Goal: Task Accomplishment & Management: Complete application form

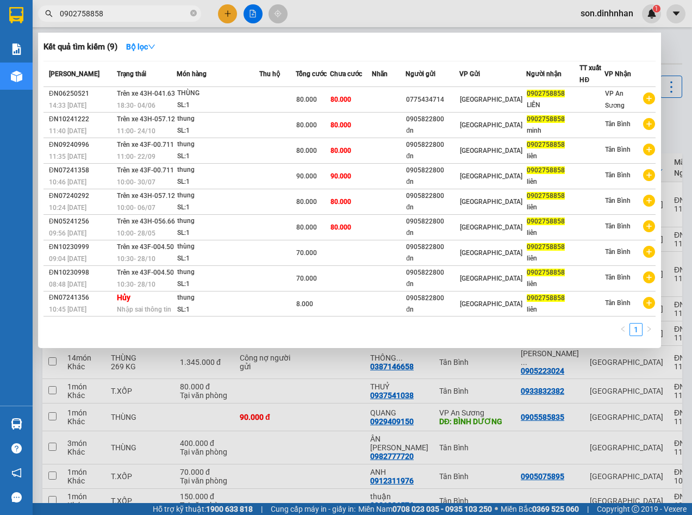
type input "0902758858"
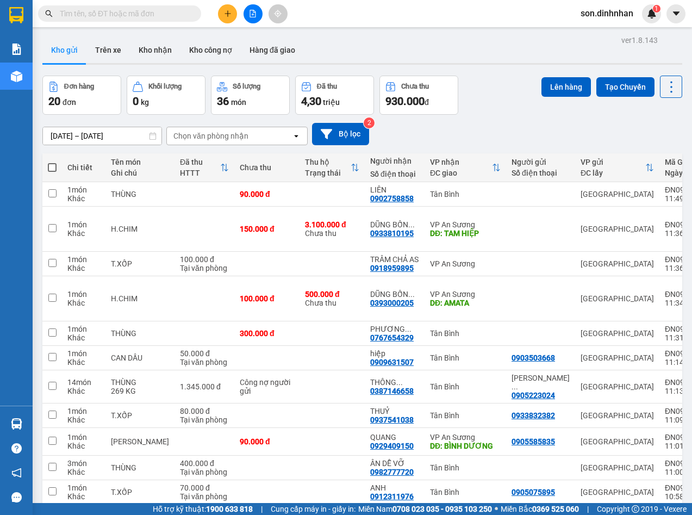
click at [230, 17] on icon "plus" at bounding box center [228, 14] width 8 height 8
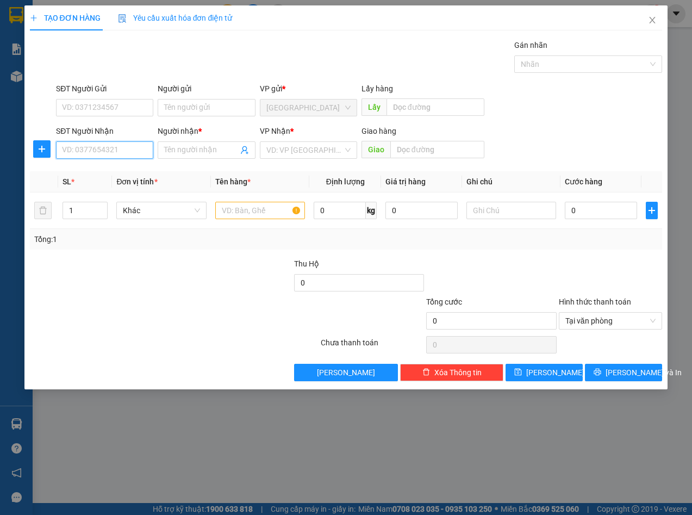
click at [118, 148] on input "SĐT Người Nhận" at bounding box center [104, 149] width 97 height 17
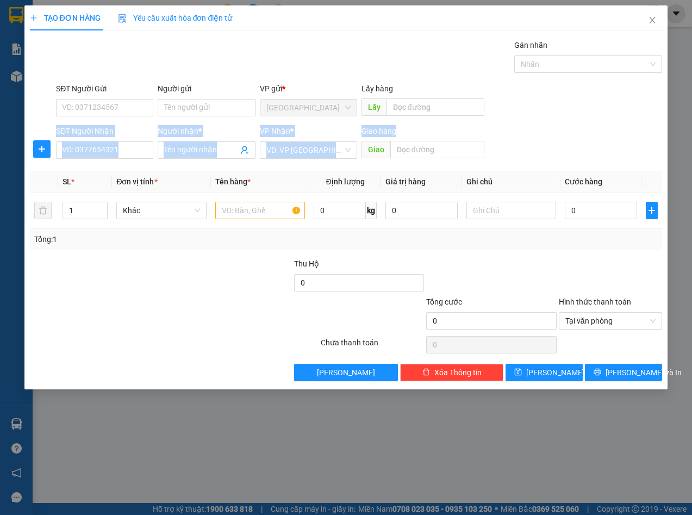
drag, startPoint x: 610, startPoint y: 123, endPoint x: 555, endPoint y: 3, distance: 131.5
click at [605, 84] on form "SĐT Người Gửi VD: 0371234567 Người gửi Tên người gửi VP gửi * [GEOGRAPHIC_DATA]…" at bounding box center [346, 123] width 633 height 80
click at [655, 23] on icon "close" at bounding box center [652, 20] width 6 height 7
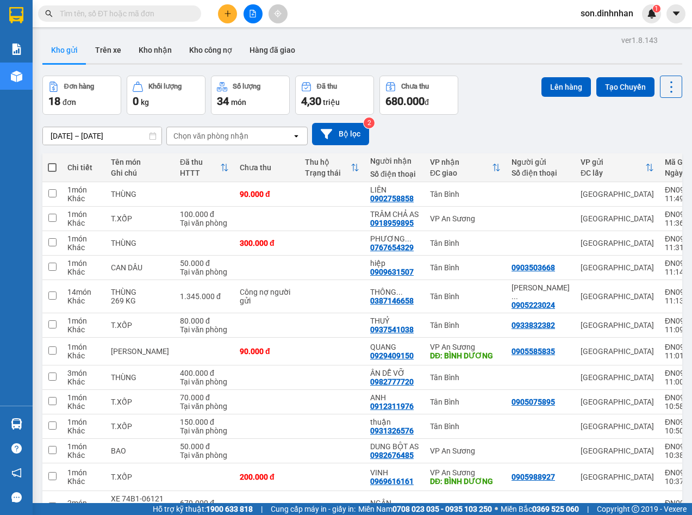
click at [533, 110] on div "Đơn hàng 18 đơn Khối lượng 0 kg Số lượng 34 món Đã thu 4,30 triệu Chưa thu 680.…" at bounding box center [362, 95] width 640 height 39
click at [226, 15] on icon "plus" at bounding box center [228, 14] width 8 height 8
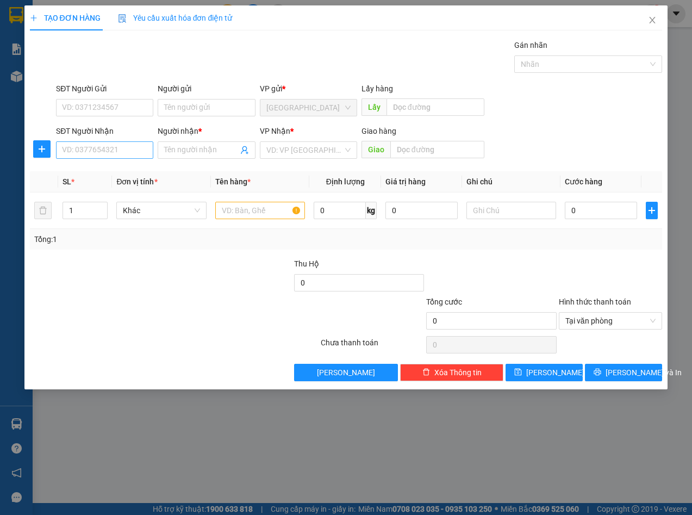
drag, startPoint x: 109, startPoint y: 139, endPoint x: 105, endPoint y: 144, distance: 6.6
click at [107, 142] on div "SĐT Người Nhận VD: 0377654321" at bounding box center [104, 144] width 97 height 38
click at [91, 152] on input "SĐT Người Nhận" at bounding box center [104, 149] width 97 height 17
type input "0904999727"
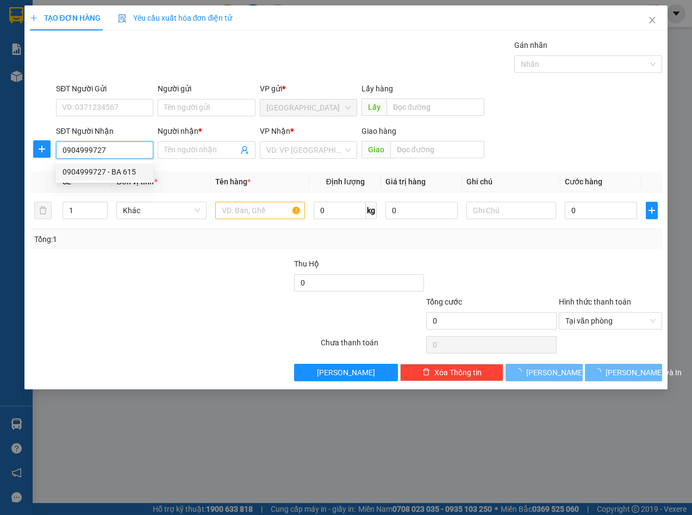
click at [98, 174] on div "0904999727 - BA 615" at bounding box center [104, 172] width 84 height 12
type input "BA 615"
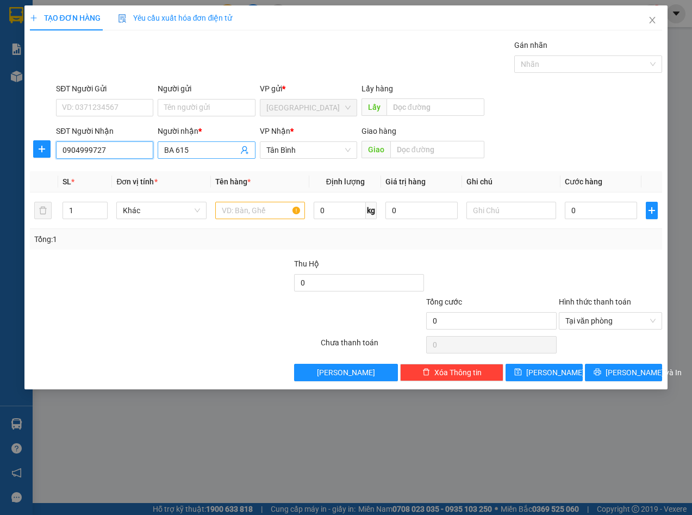
type input "0904999727"
drag, startPoint x: 199, startPoint y: 153, endPoint x: 130, endPoint y: 159, distance: 69.8
click at [130, 159] on div "SĐT Người Nhận 0904999727 Người nhận * BA 615 BA 615 VP Nhận * Tân Bình Giao hà…" at bounding box center [359, 144] width 610 height 38
paste input "DŨNG BỐN 774"
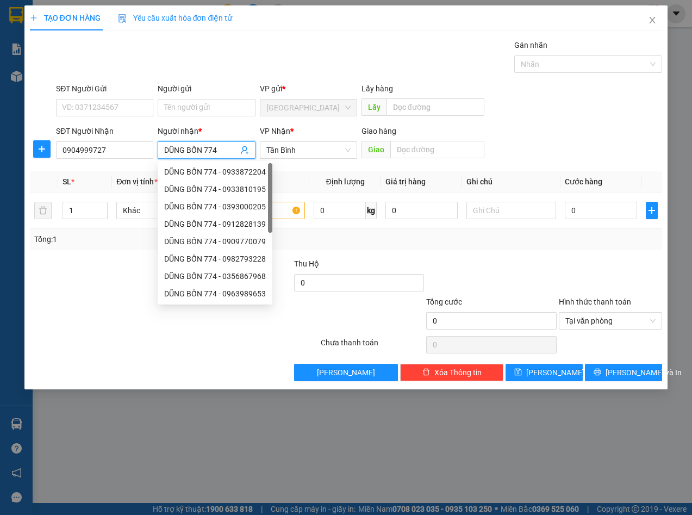
type input "DŨNG BỐN 774"
click at [96, 171] on div "Transit Pickup Surcharge Ids Transit Deliver Surcharge Ids Transit Deliver Surc…" at bounding box center [346, 210] width 633 height 342
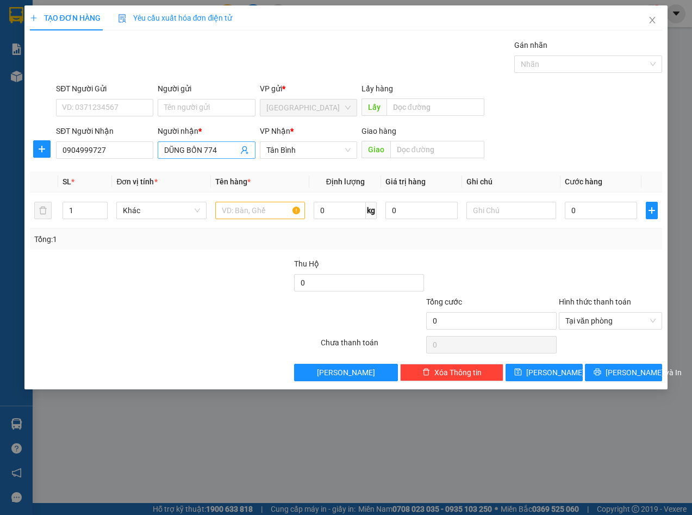
click at [235, 148] on input "DŨNG BỐN 774" at bounding box center [200, 150] width 73 height 12
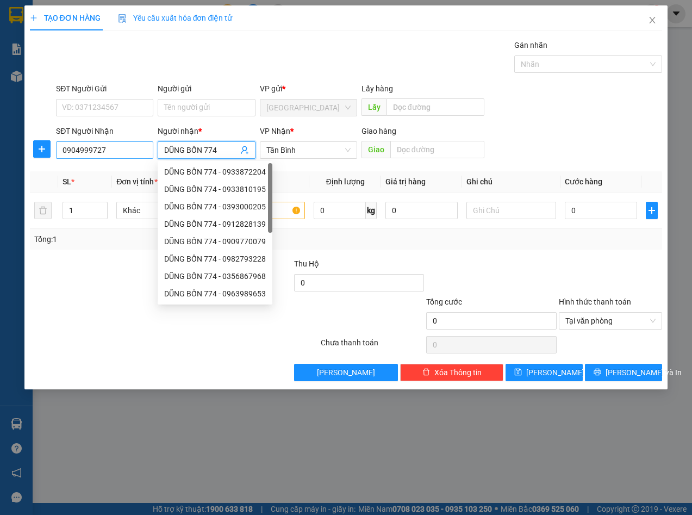
drag, startPoint x: 228, startPoint y: 151, endPoint x: 84, endPoint y: 152, distance: 144.5
click at [84, 152] on div "SĐT Người Nhận 0904999727 Người nhận * DŨNG BỐN 774 VP Nhận * Tân Bình Giao hàn…" at bounding box center [359, 144] width 610 height 38
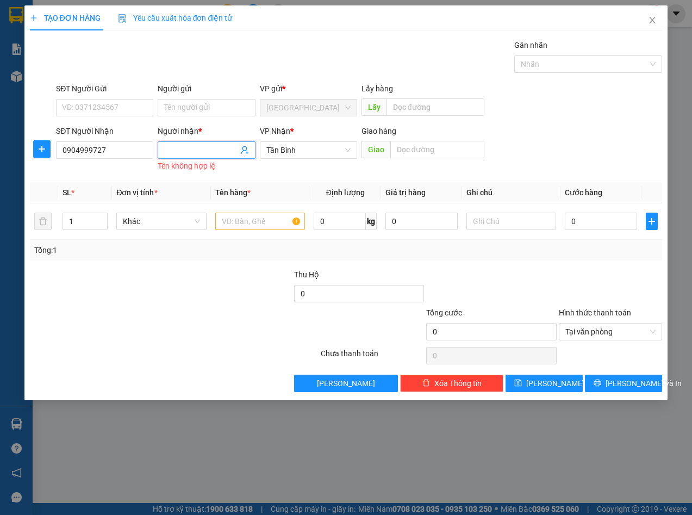
click at [170, 150] on input "Người nhận *" at bounding box center [200, 150] width 73 height 12
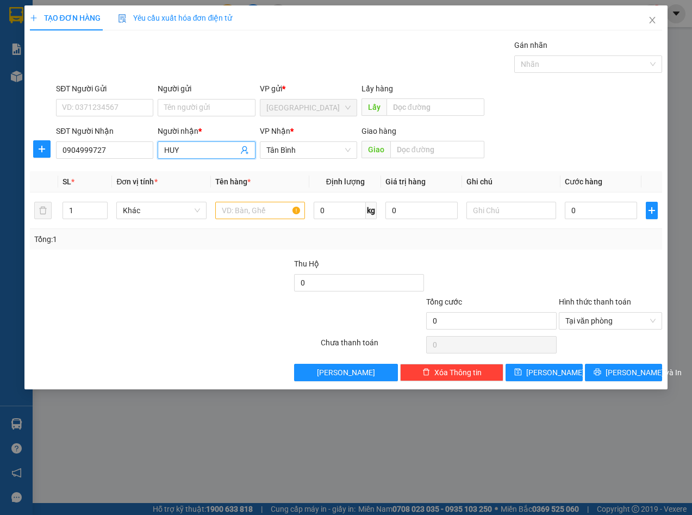
click at [184, 146] on input "HUY" at bounding box center [200, 150] width 73 height 12
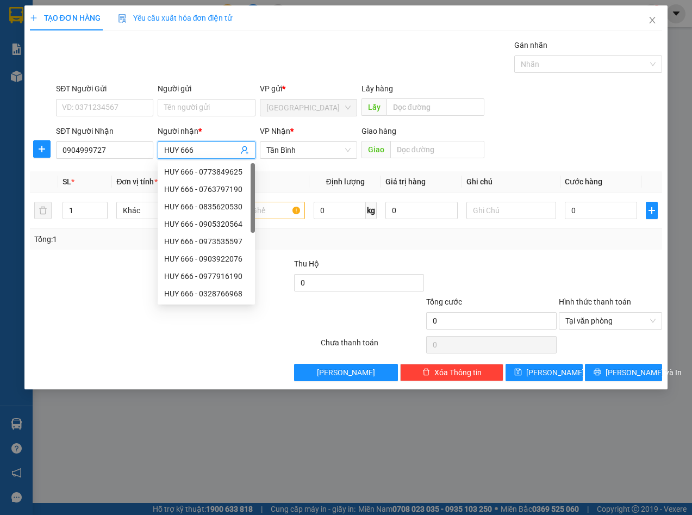
type input "HUY 666"
click at [299, 171] on div "Transit Pickup Surcharge Ids Transit Deliver Surcharge Ids Transit Deliver Surc…" at bounding box center [346, 210] width 633 height 342
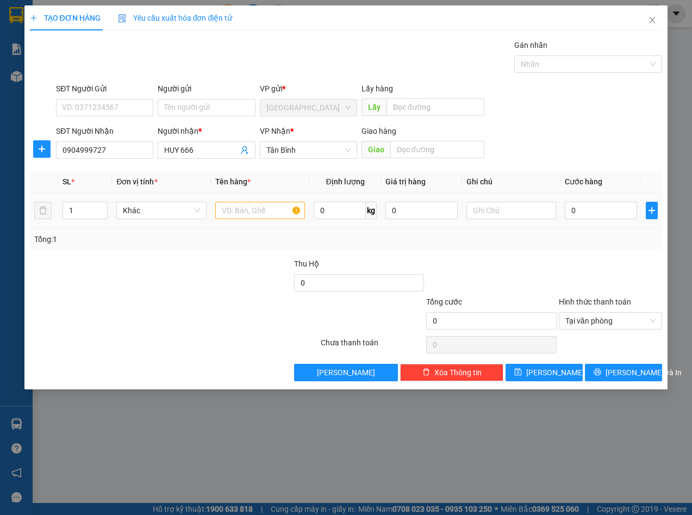
click at [273, 222] on td at bounding box center [260, 210] width 98 height 36
drag, startPoint x: 266, startPoint y: 209, endPoint x: 261, endPoint y: 207, distance: 5.9
click at [263, 209] on input "text" at bounding box center [260, 210] width 90 height 17
click at [195, 156] on span "HUY 666" at bounding box center [206, 149] width 97 height 17
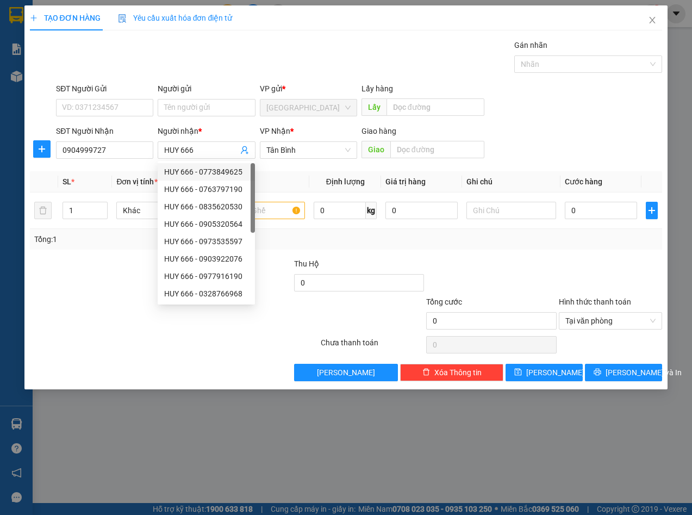
click at [118, 240] on div "Tổng: 1" at bounding box center [151, 239] width 234 height 12
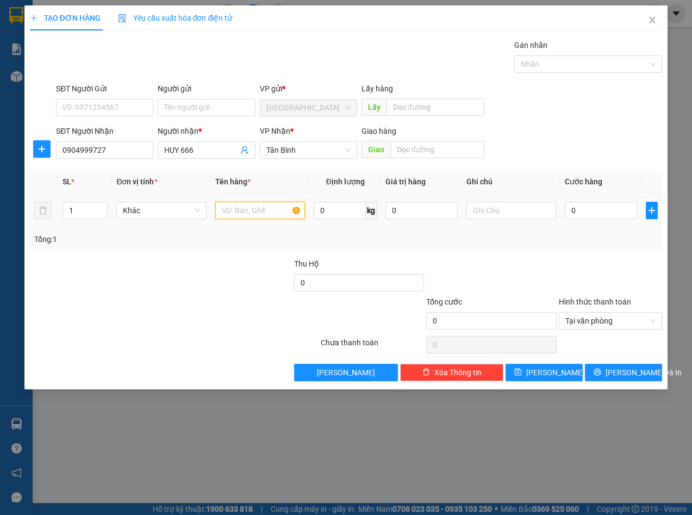
click at [229, 209] on input "text" at bounding box center [260, 210] width 90 height 17
type input "THÙNG"
click at [585, 212] on input "0" at bounding box center [601, 210] width 72 height 17
type input "9"
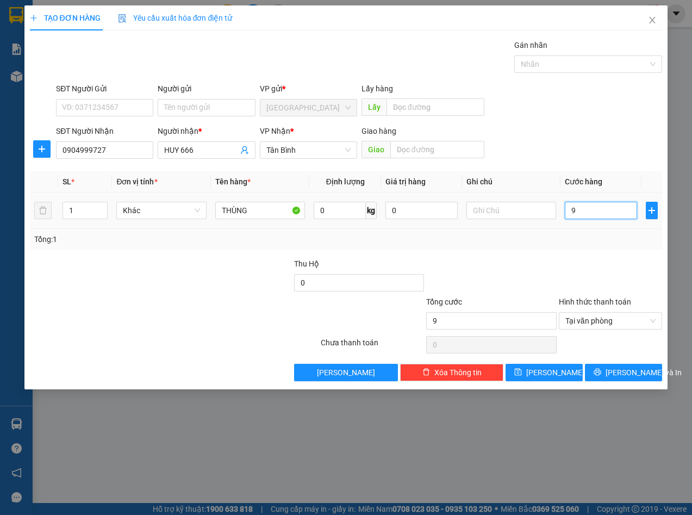
type input "90"
type input "90.000"
click at [594, 240] on div "Tổng: 1" at bounding box center [346, 239] width 624 height 12
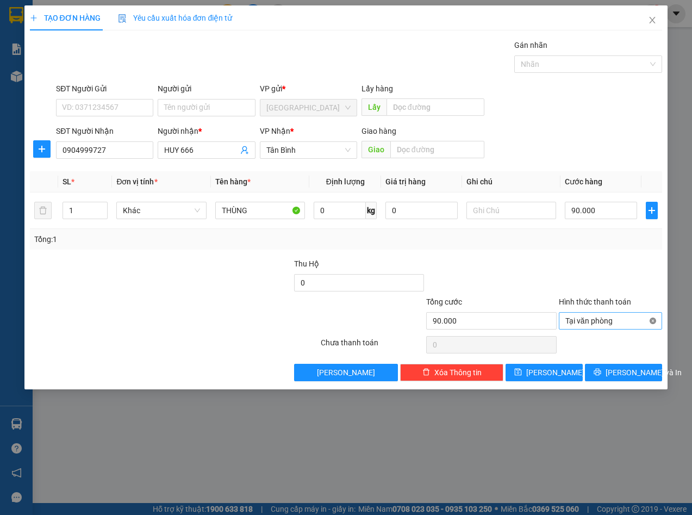
type input "90.000"
drag, startPoint x: 623, startPoint y: 276, endPoint x: 581, endPoint y: 204, distance: 83.8
click at [620, 269] on div at bounding box center [611, 277] width 106 height 38
click at [523, 46] on label "Gán nhãn" at bounding box center [530, 45] width 33 height 9
click at [523, 58] on input "Gán nhãn" at bounding box center [522, 64] width 2 height 13
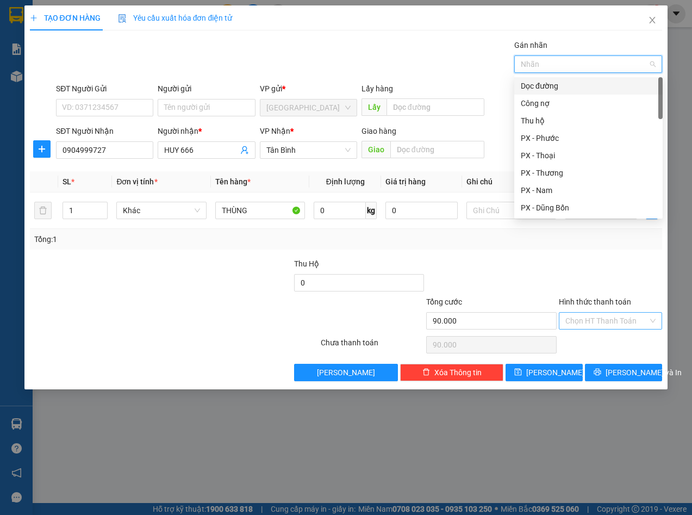
click at [534, 85] on div "Dọc đường" at bounding box center [588, 86] width 135 height 12
type input "HUY"
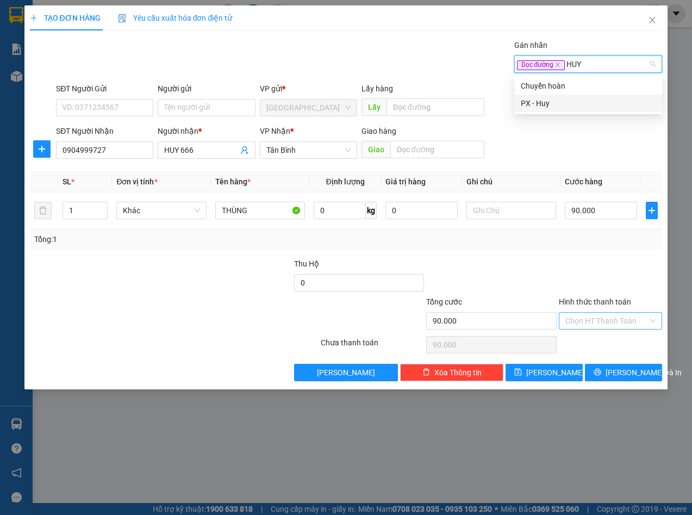
click at [546, 109] on div "PX - Huy" at bounding box center [588, 103] width 148 height 17
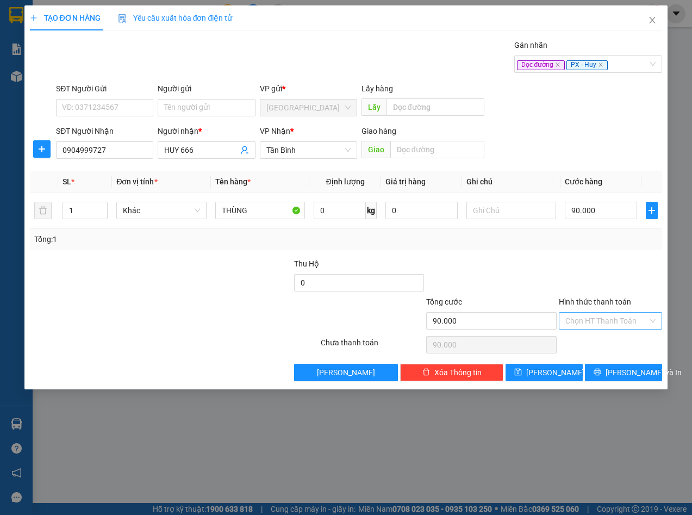
click at [573, 244] on div "Tổng: 1" at bounding box center [346, 239] width 624 height 12
click at [561, 371] on button "[PERSON_NAME]" at bounding box center [543, 372] width 77 height 17
type input "0"
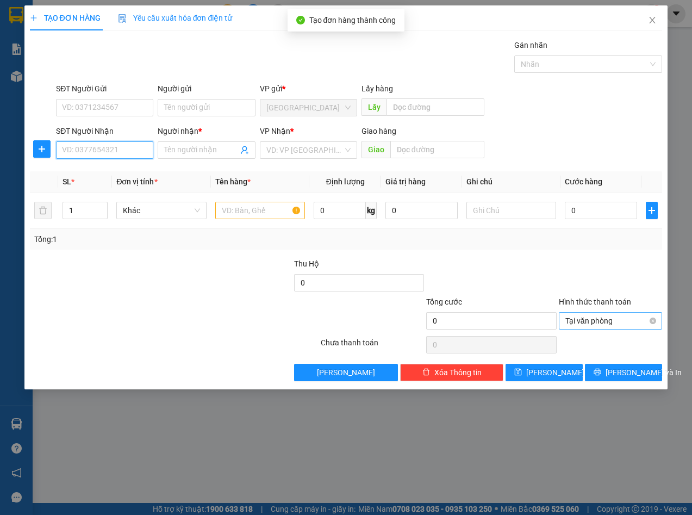
click at [112, 156] on input "SĐT Người Nhận" at bounding box center [104, 149] width 97 height 17
type input "0938493669"
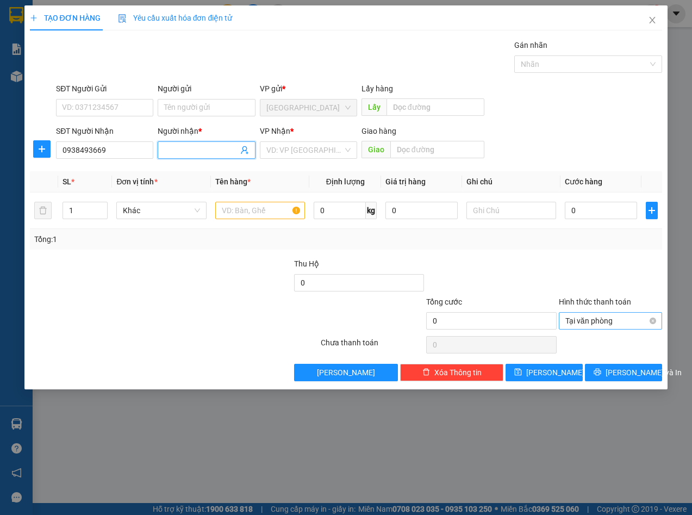
click at [198, 156] on span at bounding box center [206, 149] width 97 height 17
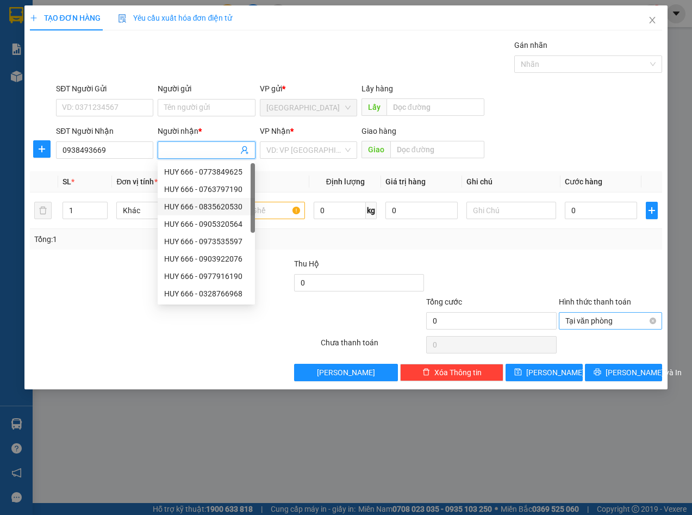
paste input "HUY 666"
type input "HUY 666"
click at [286, 145] on input "search" at bounding box center [304, 150] width 77 height 16
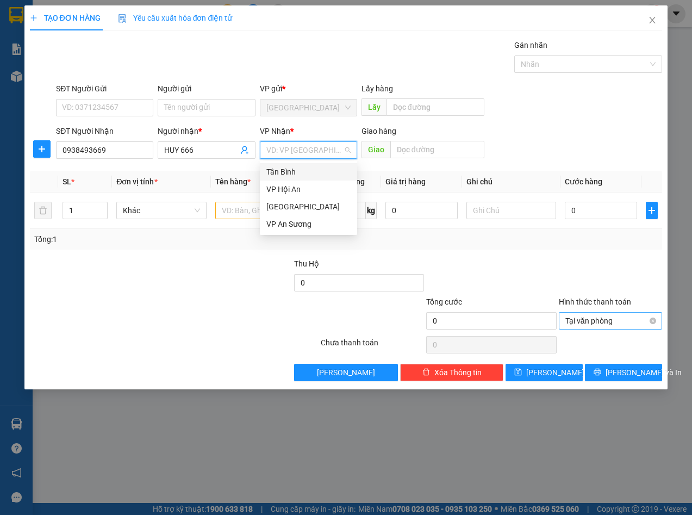
click at [293, 168] on div "Tân Bình" at bounding box center [308, 172] width 84 height 12
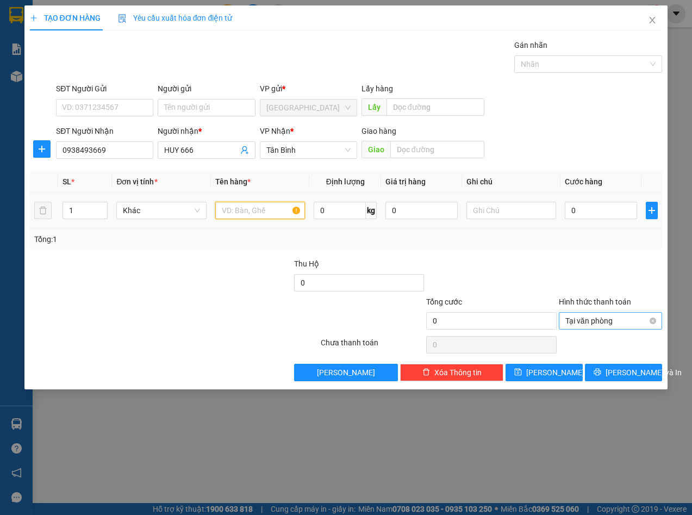
click at [266, 211] on input "text" at bounding box center [260, 210] width 90 height 17
type input "CỤC"
click at [604, 258] on div at bounding box center [611, 277] width 106 height 38
drag, startPoint x: 650, startPoint y: 321, endPoint x: 629, endPoint y: 290, distance: 37.8
drag, startPoint x: 549, startPoint y: 67, endPoint x: 541, endPoint y: 79, distance: 14.0
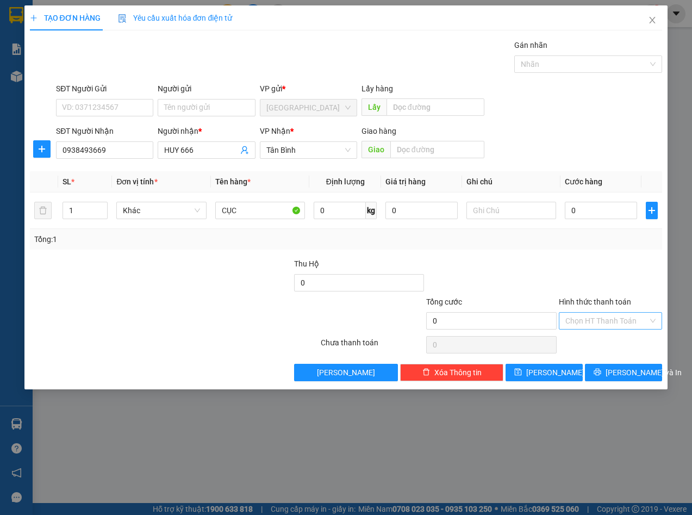
click at [549, 67] on div at bounding box center [583, 64] width 132 height 13
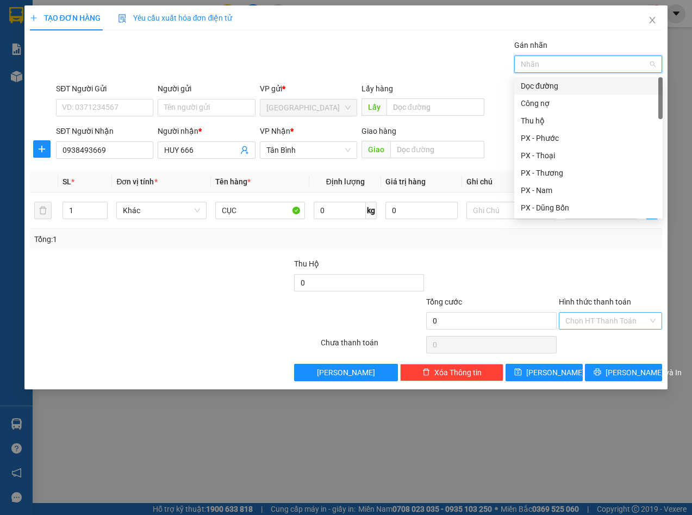
click at [540, 80] on div "Dọc đường" at bounding box center [588, 86] width 135 height 12
type input "B"
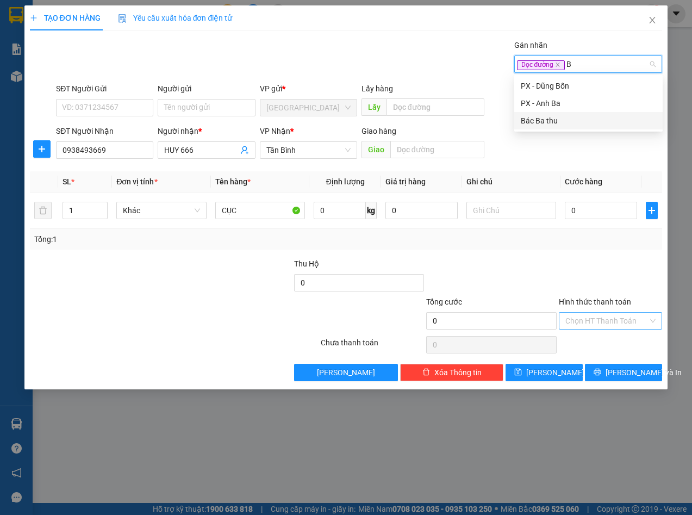
click at [554, 118] on div "Bác Ba thu" at bounding box center [588, 121] width 135 height 12
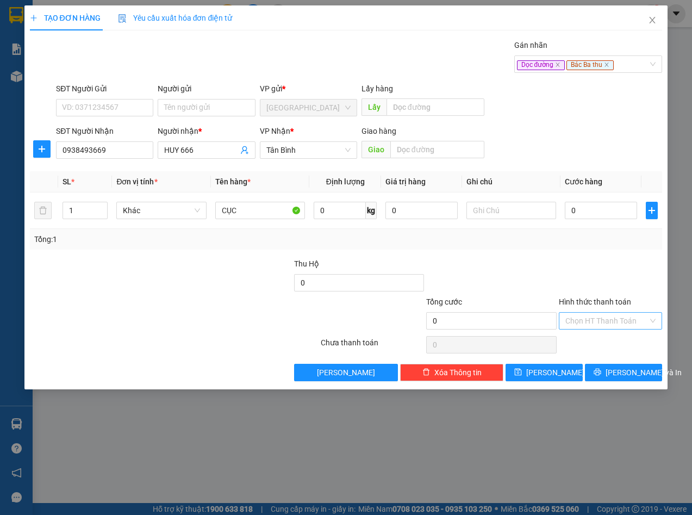
drag, startPoint x: 565, startPoint y: 264, endPoint x: 571, endPoint y: 287, distance: 24.3
click at [565, 265] on div at bounding box center [611, 277] width 106 height 38
click at [559, 371] on button "[PERSON_NAME]" at bounding box center [543, 372] width 77 height 17
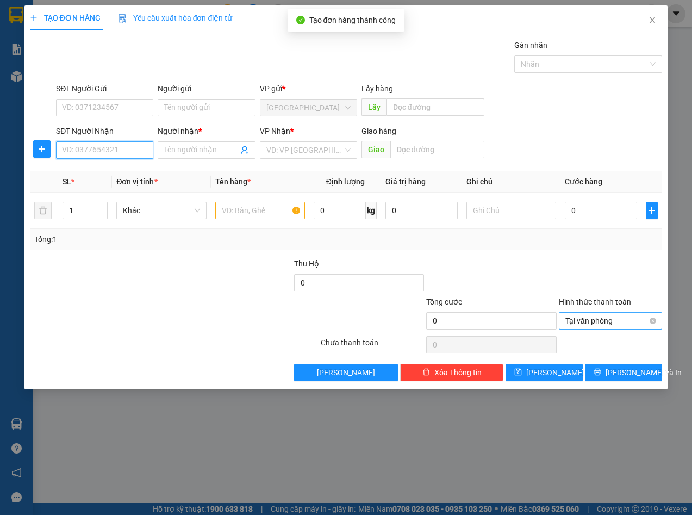
click at [134, 154] on input "SĐT Người Nhận" at bounding box center [104, 149] width 97 height 17
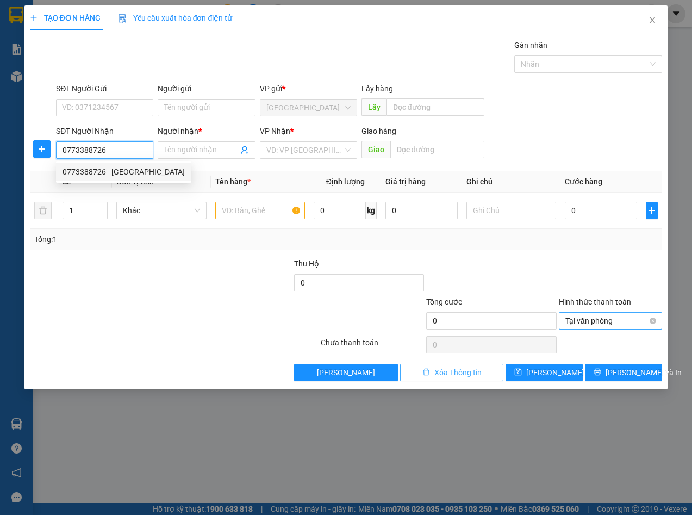
type input "0773388726"
click at [452, 374] on span "Xóa Thông tin" at bounding box center [457, 372] width 47 height 12
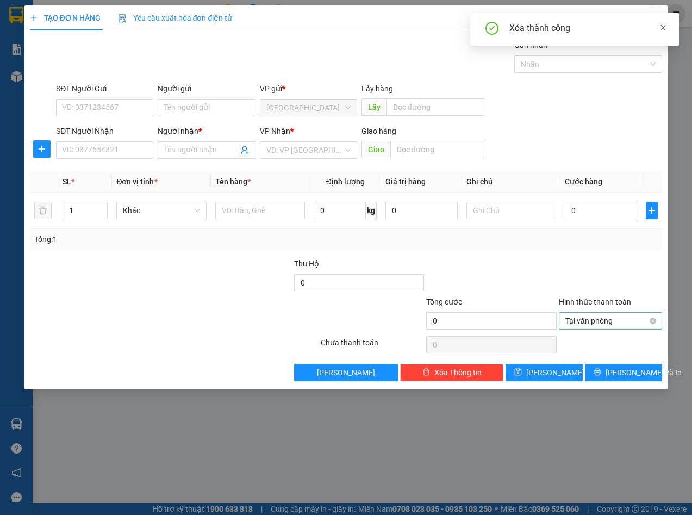
click at [663, 33] on link at bounding box center [663, 28] width 8 height 12
click at [653, 24] on icon "close" at bounding box center [652, 20] width 9 height 9
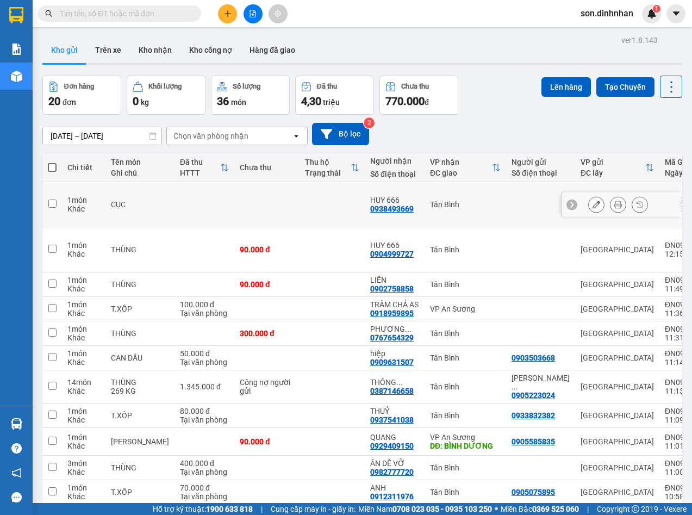
click at [401, 208] on td "HUY 666 0938493669" at bounding box center [395, 204] width 60 height 45
checkbox input "true"
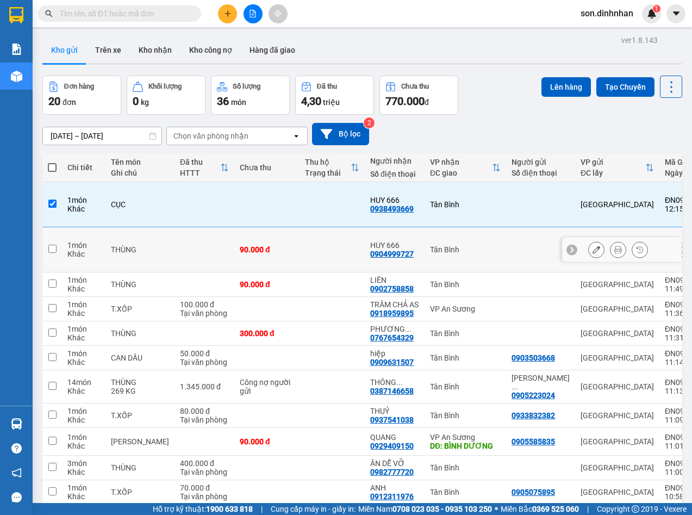
click at [424, 260] on td "Tân Bình" at bounding box center [465, 249] width 82 height 45
checkbox input "true"
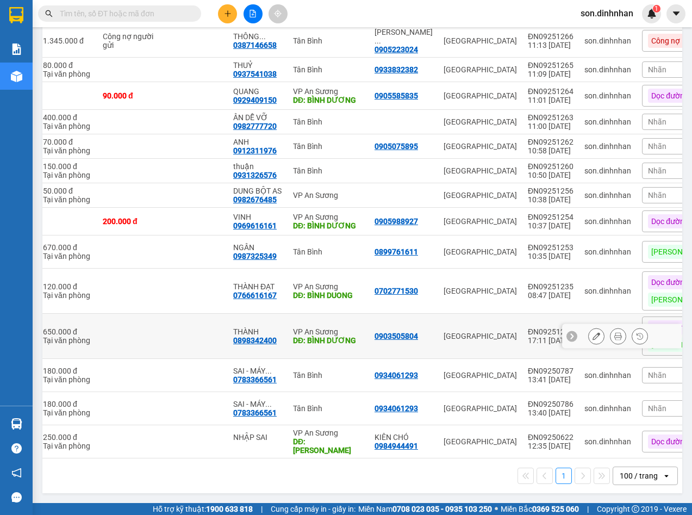
scroll to position [36, 0]
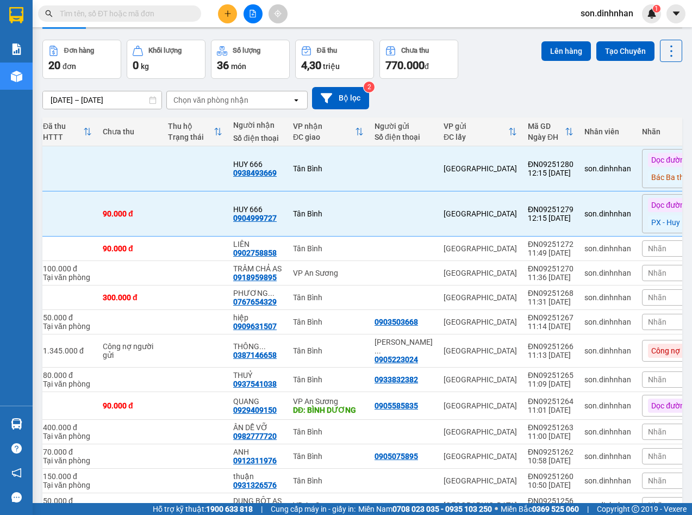
click at [230, 16] on icon "plus" at bounding box center [228, 14] width 8 height 8
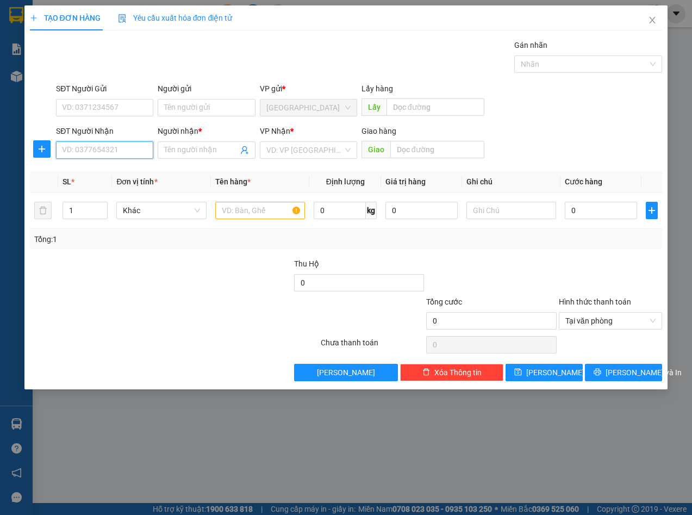
click at [127, 156] on input "SĐT Người Nhận" at bounding box center [104, 149] width 97 height 17
type input "0383474560"
drag, startPoint x: 101, startPoint y: 172, endPoint x: 178, endPoint y: 165, distance: 77.0
click at [103, 171] on div "0383474560 - NGOAN DV" at bounding box center [105, 172] width 87 height 12
type input "NGOAN DV"
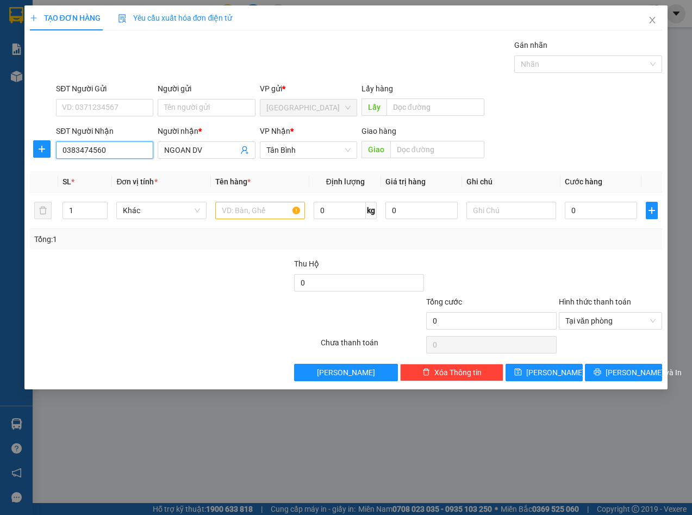
type input "0383474560"
click at [217, 154] on input "NGOAN DV" at bounding box center [200, 150] width 73 height 12
paste input "HUY 666"
type input "NGOAN DV- HUY 666"
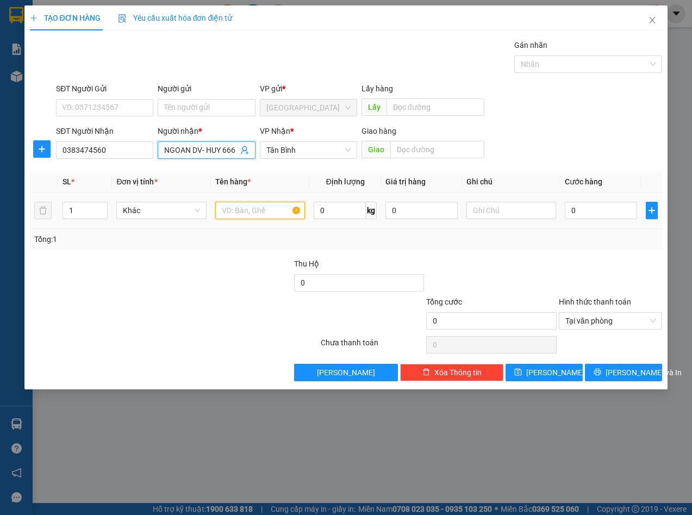
scroll to position [0, 0]
click at [236, 209] on input "text" at bounding box center [260, 210] width 90 height 17
type input "BAO XANH"
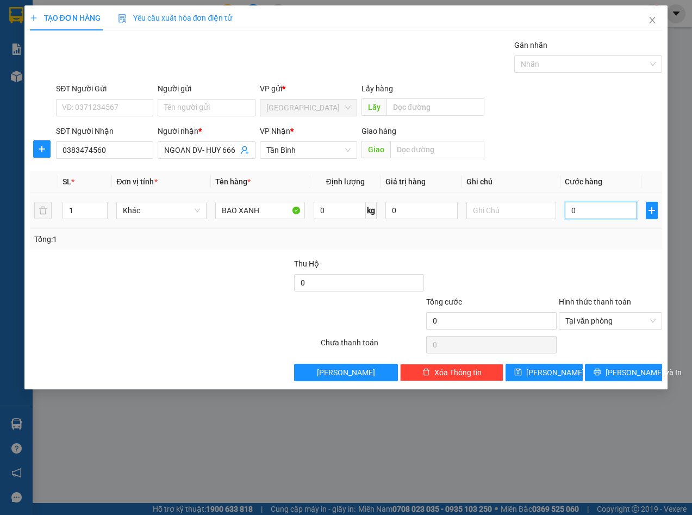
click at [615, 216] on input "0" at bounding box center [601, 210] width 72 height 17
type input "1"
type input "10"
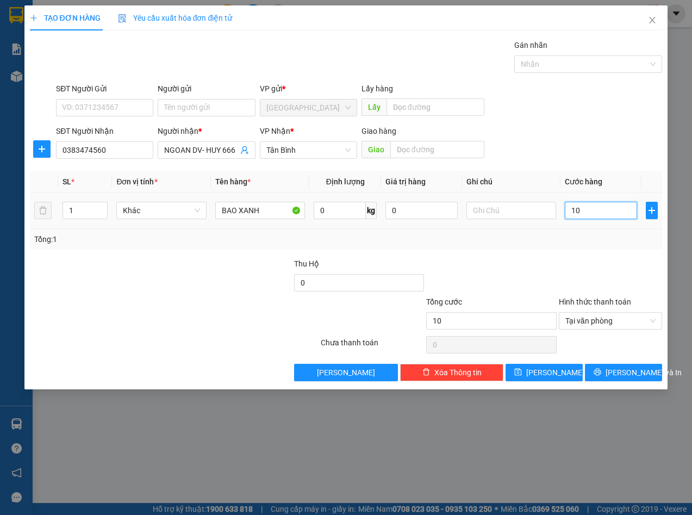
type input "100"
type input "100.000"
click at [621, 265] on div at bounding box center [611, 277] width 106 height 38
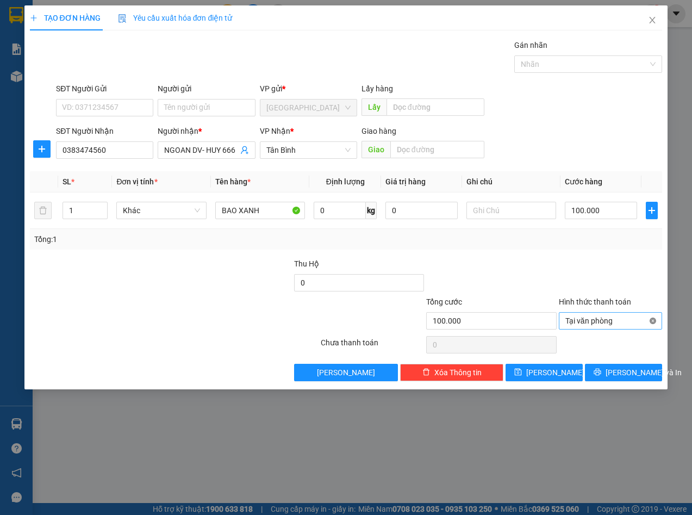
type input "100.000"
drag, startPoint x: 614, startPoint y: 265, endPoint x: 592, endPoint y: 208, distance: 61.1
click at [612, 251] on div "Transit Pickup Surcharge Ids Transit Deliver Surcharge Ids Transit Deliver Surc…" at bounding box center [346, 210] width 633 height 342
click at [538, 58] on div at bounding box center [583, 64] width 132 height 13
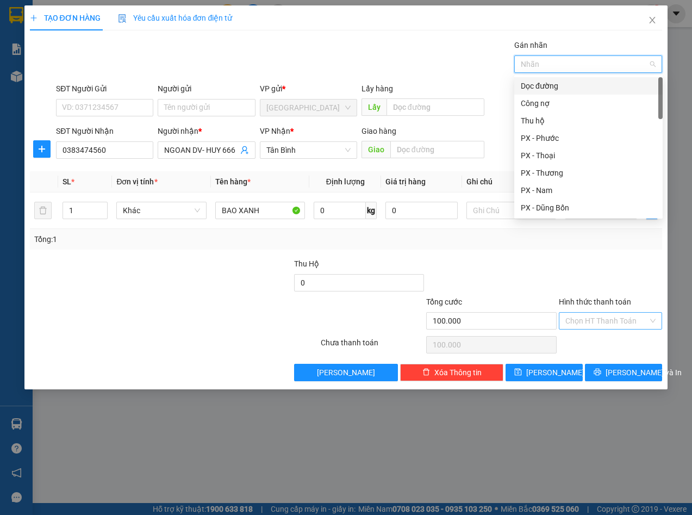
click at [546, 89] on div "Dọc đường" at bounding box center [588, 86] width 135 height 12
type input "HUY"
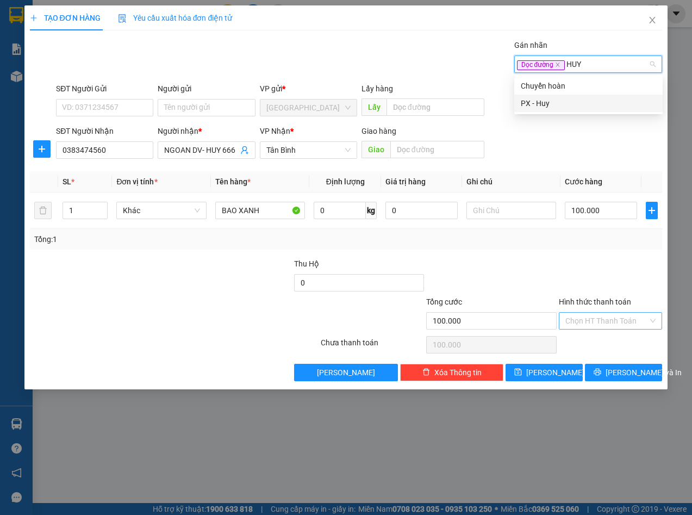
click at [549, 107] on div "PX - Huy" at bounding box center [588, 103] width 135 height 12
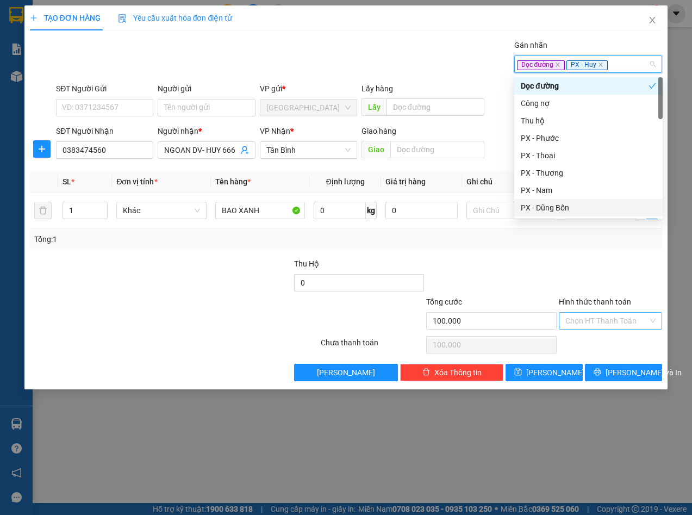
drag, startPoint x: 527, startPoint y: 277, endPoint x: 533, endPoint y: 278, distance: 6.0
click at [529, 278] on div at bounding box center [491, 277] width 132 height 38
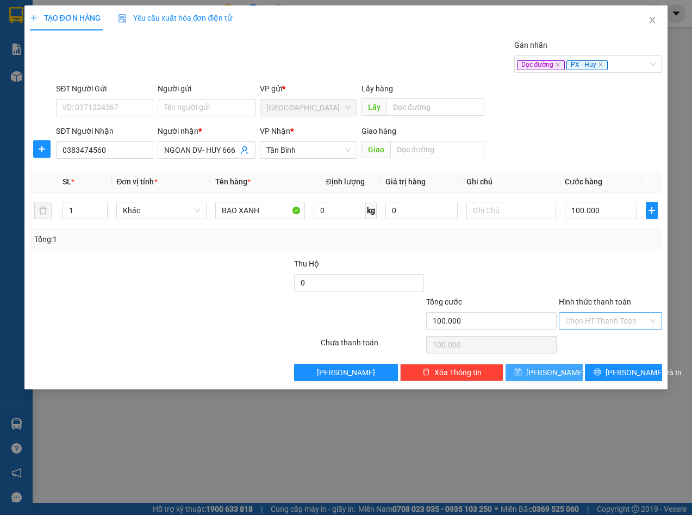
click at [556, 370] on span "[PERSON_NAME]" at bounding box center [555, 372] width 58 height 12
type input "0"
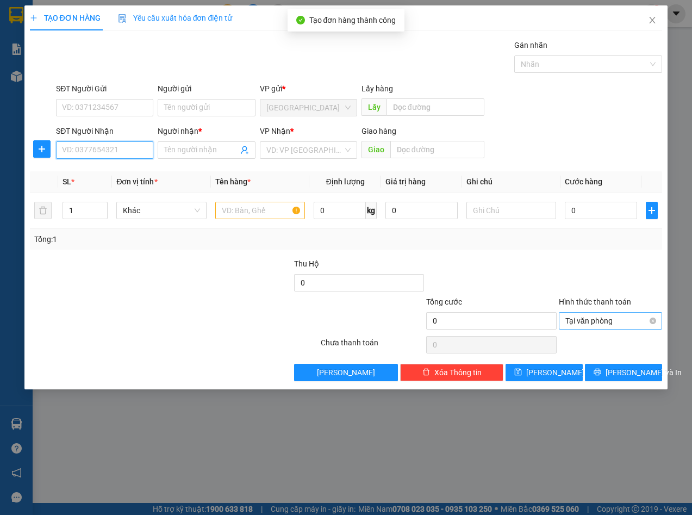
click at [110, 154] on input "SĐT Người Nhận" at bounding box center [104, 149] width 97 height 17
click at [177, 149] on input "Người nhận *" at bounding box center [200, 150] width 73 height 12
paste input "HUY 666"
type input "HUY 666"
click at [291, 138] on div "VP Nhận *" at bounding box center [308, 133] width 97 height 16
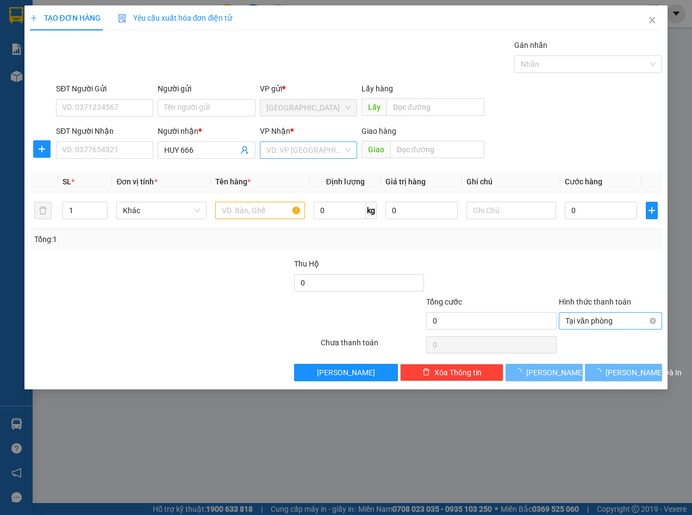
click at [295, 151] on input "search" at bounding box center [304, 150] width 77 height 16
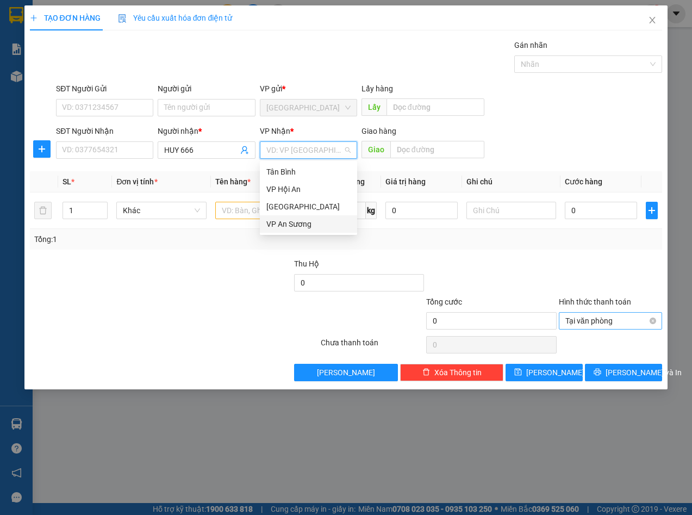
click at [307, 224] on div "VP An Sương" at bounding box center [308, 224] width 84 height 12
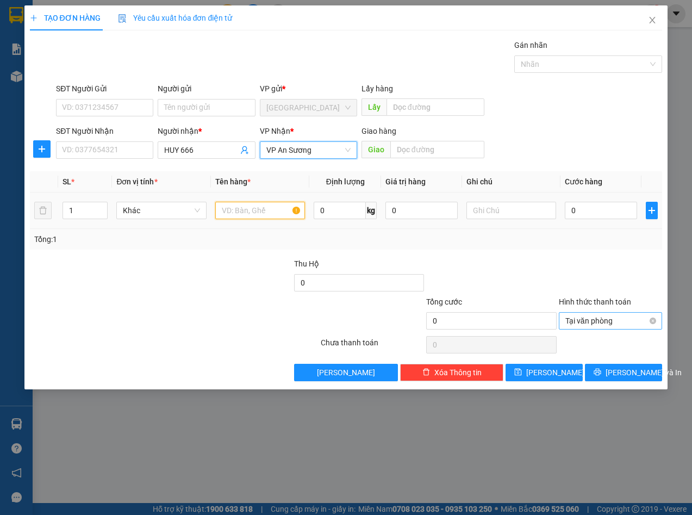
click at [261, 215] on input "text" at bounding box center [260, 210] width 90 height 17
click at [223, 281] on div at bounding box center [227, 277] width 132 height 38
click at [258, 204] on input "text" at bounding box center [260, 210] width 90 height 17
click at [226, 260] on div at bounding box center [227, 277] width 132 height 38
click at [253, 214] on input "text" at bounding box center [260, 210] width 90 height 17
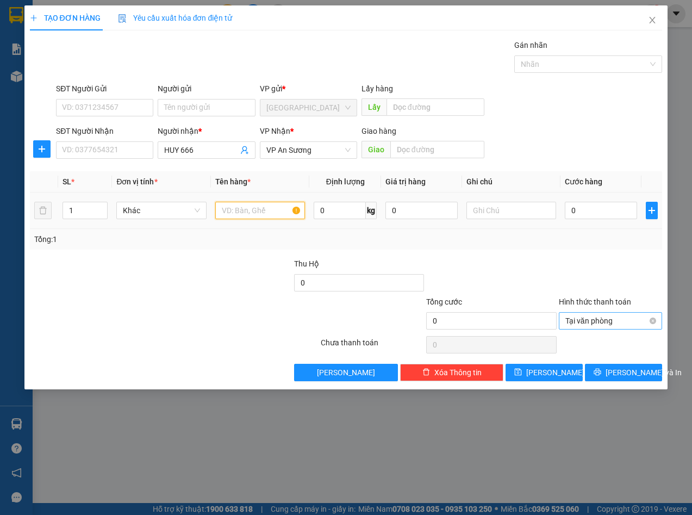
click at [233, 212] on input "text" at bounding box center [260, 210] width 90 height 17
click at [228, 239] on div "Tổng: 1" at bounding box center [151, 239] width 234 height 12
click at [237, 215] on input "text" at bounding box center [260, 210] width 90 height 17
type input "T.XỐP HEO"
click at [552, 258] on div at bounding box center [491, 277] width 132 height 38
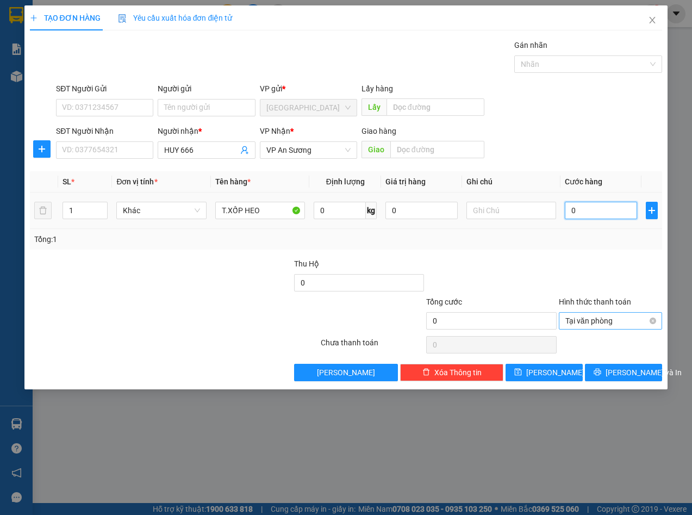
click at [605, 211] on input "0" at bounding box center [601, 210] width 72 height 17
click at [586, 260] on div at bounding box center [611, 277] width 106 height 38
click at [631, 236] on div "Tổng: 1" at bounding box center [346, 239] width 624 height 12
click at [619, 274] on div at bounding box center [611, 277] width 106 height 38
click at [537, 65] on div at bounding box center [583, 64] width 132 height 13
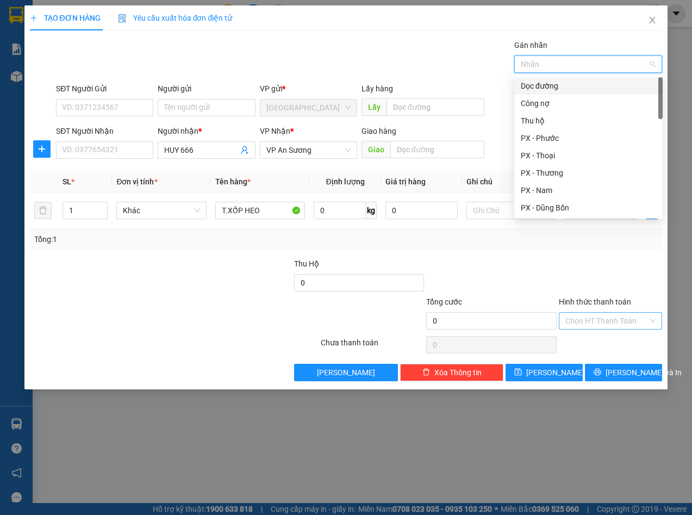
click at [530, 88] on div "Dọc đường" at bounding box center [588, 86] width 135 height 12
click at [562, 246] on div "Tổng: 1" at bounding box center [346, 239] width 633 height 21
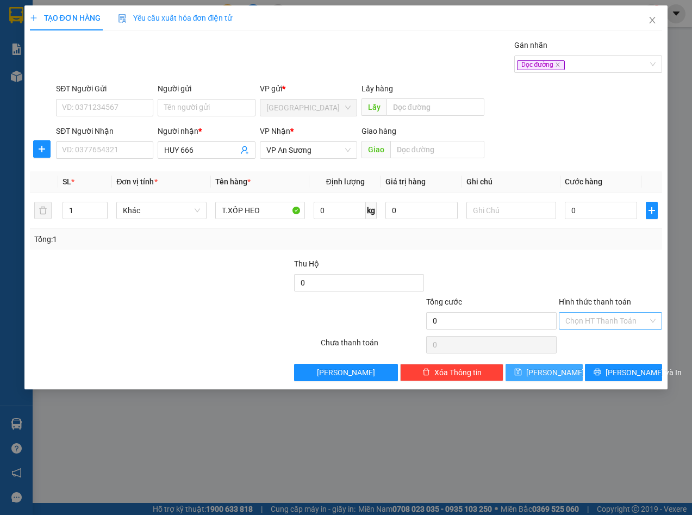
click at [566, 368] on button "[PERSON_NAME]" at bounding box center [543, 372] width 77 height 17
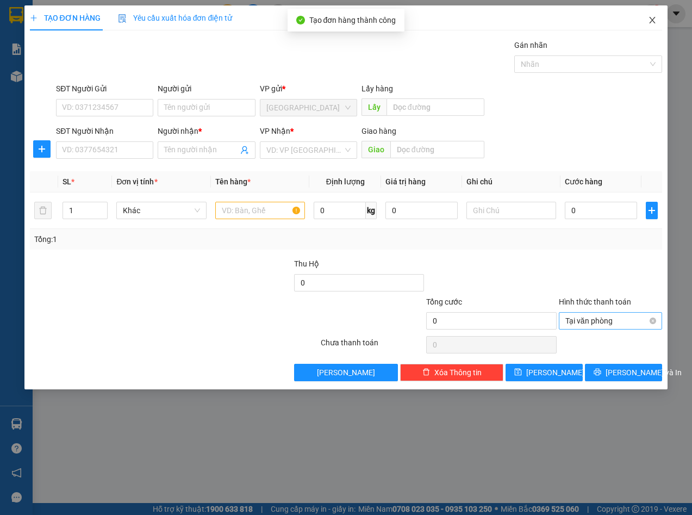
click at [652, 12] on span "Close" at bounding box center [652, 20] width 30 height 30
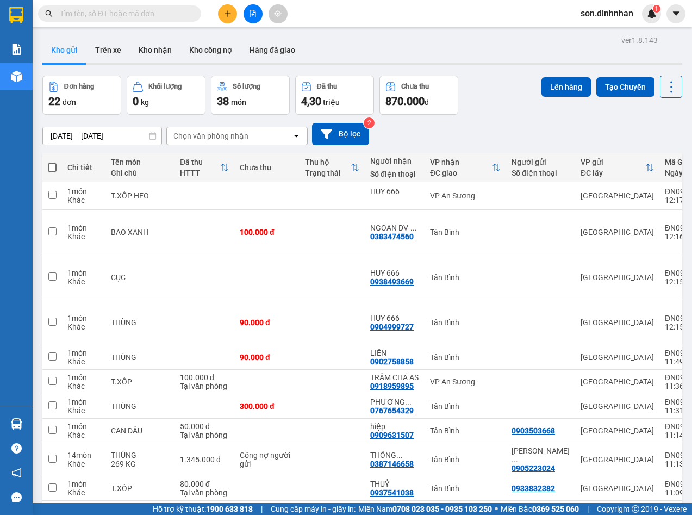
click at [488, 105] on div "Đơn hàng 22 đơn Khối lượng 0 kg Số lượng 38 món Đã thu 4,30 triệu Chưa thu 870.…" at bounding box center [362, 95] width 640 height 39
click at [493, 141] on div "[DATE] – [DATE] Press the down arrow key to interact with the calendar and sele…" at bounding box center [362, 134] width 640 height 22
click at [662, 134] on div "[DATE] – [DATE] Press the down arrow key to interact with the calendar and sele…" at bounding box center [362, 134] width 640 height 22
click at [489, 77] on div "Đơn hàng 22 đơn Khối lượng 0 kg Số lượng 38 món Đã thu 4,30 triệu Chưa thu 870.…" at bounding box center [362, 95] width 640 height 39
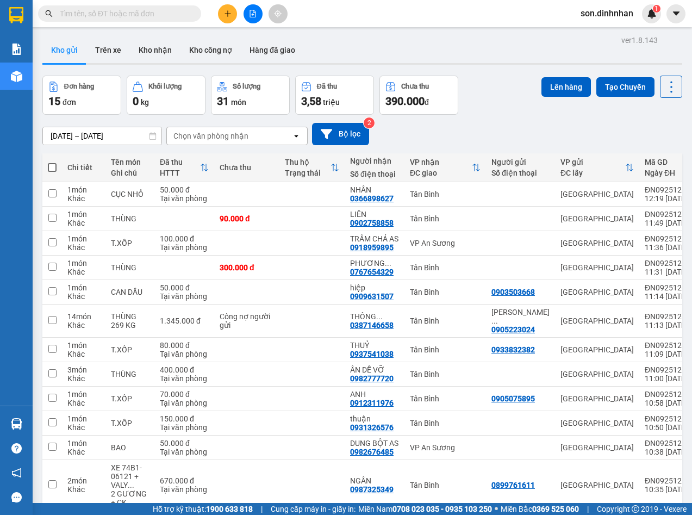
drag, startPoint x: 484, startPoint y: 132, endPoint x: 551, endPoint y: 123, distance: 67.4
click at [490, 130] on div "[DATE] – [DATE] Press the down arrow key to interact with the calendar and sele…" at bounding box center [362, 134] width 640 height 22
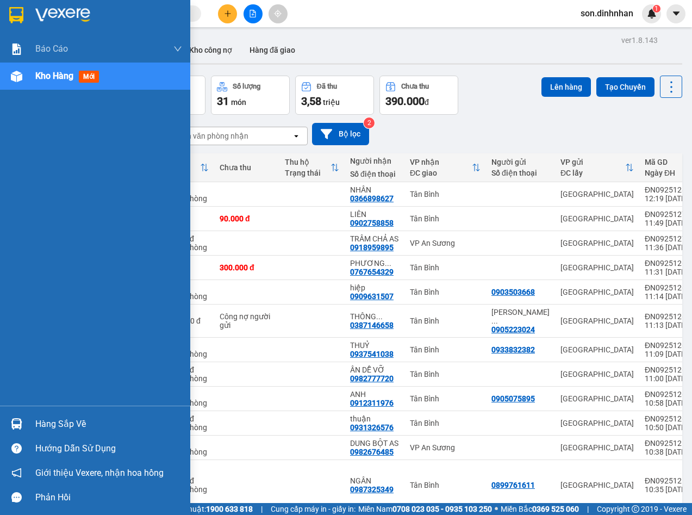
click at [87, 70] on div "Kho hàng mới" at bounding box center [69, 76] width 68 height 14
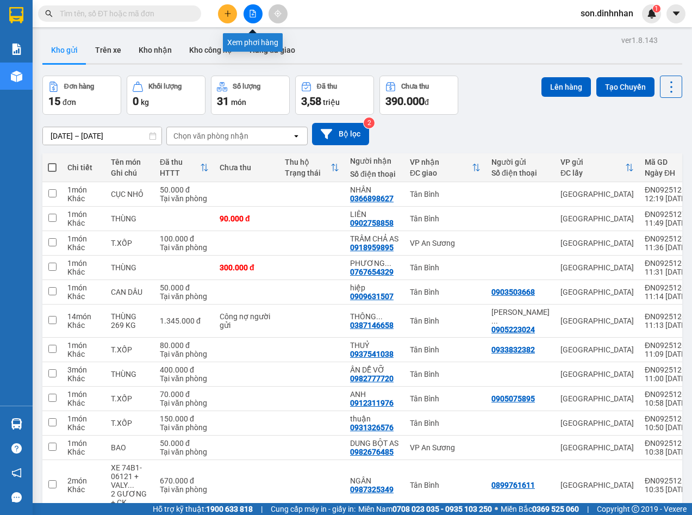
click at [251, 14] on icon "file-add" at bounding box center [253, 14] width 8 height 8
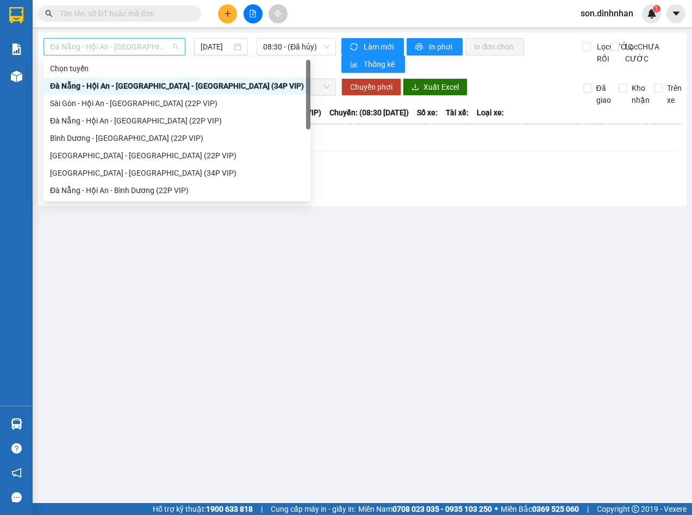
click at [137, 52] on span "Đà Nẵng - Hội An - Sài Gòn - Bình Dương (34P VIP)" at bounding box center [114, 47] width 129 height 16
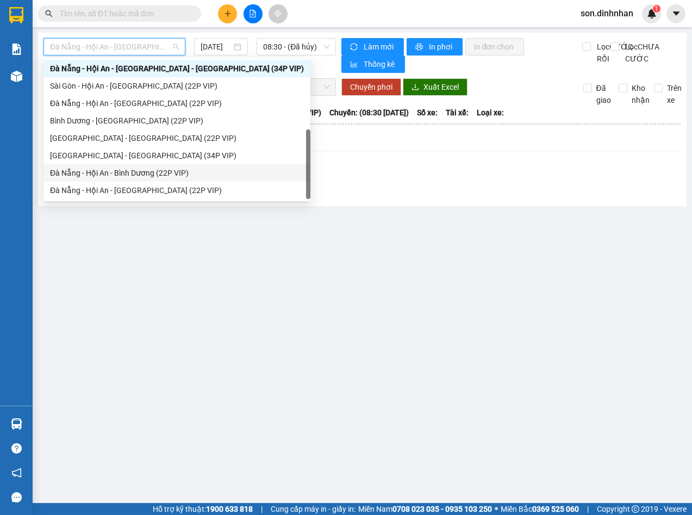
click at [163, 174] on div "Đà Nẵng - Hội An - Bình Dương (22P VIP)" at bounding box center [177, 173] width 254 height 12
type input "11/09/2025"
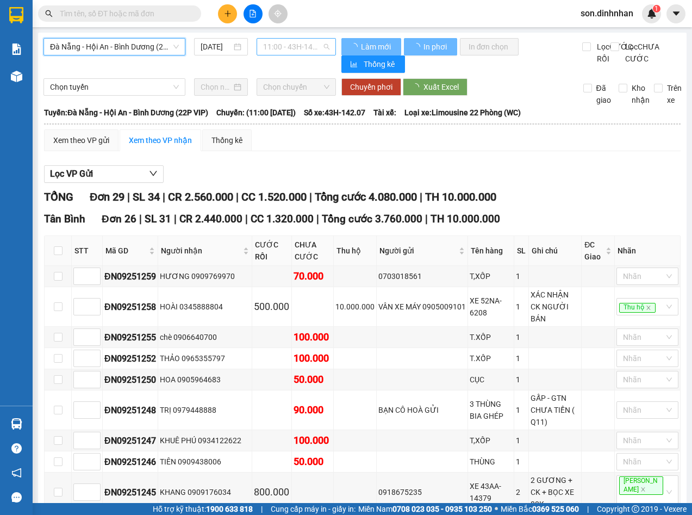
click at [288, 42] on span "11:00 - 43H-142.07" at bounding box center [296, 47] width 66 height 16
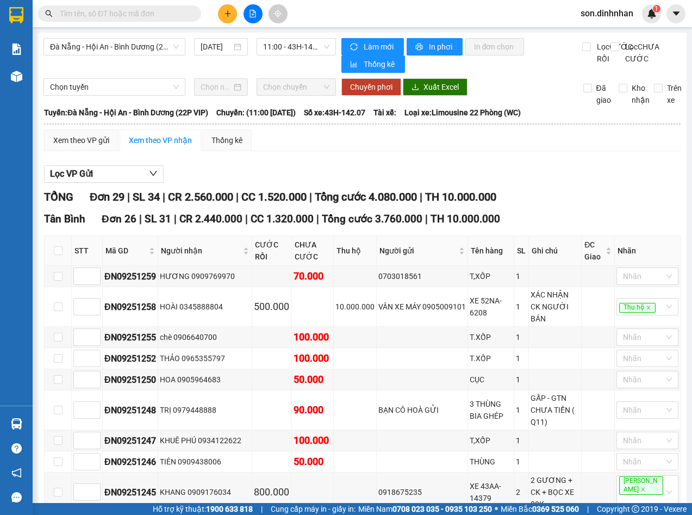
click at [259, 197] on span "CC 1.520.000" at bounding box center [273, 196] width 65 height 13
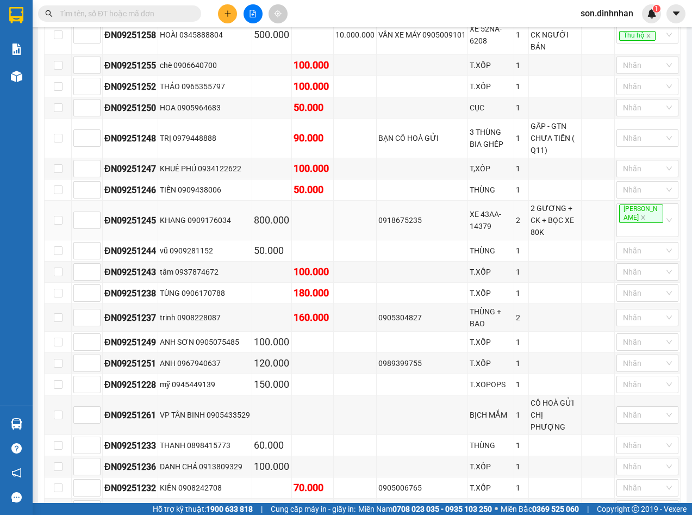
click at [63, 219] on td at bounding box center [58, 221] width 27 height 40
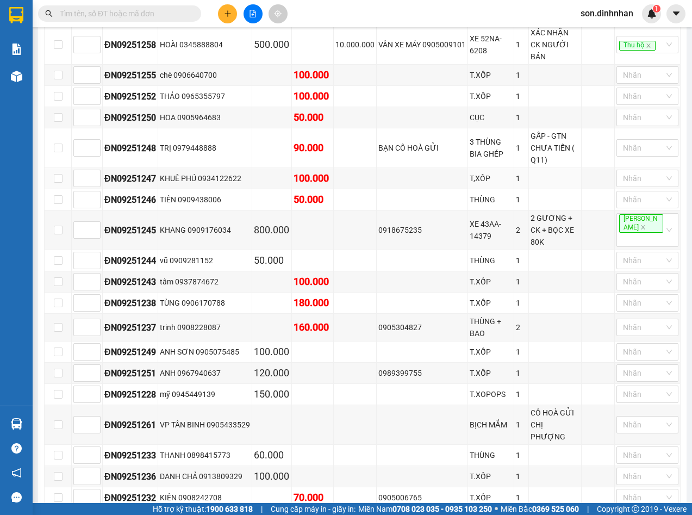
scroll to position [0, 0]
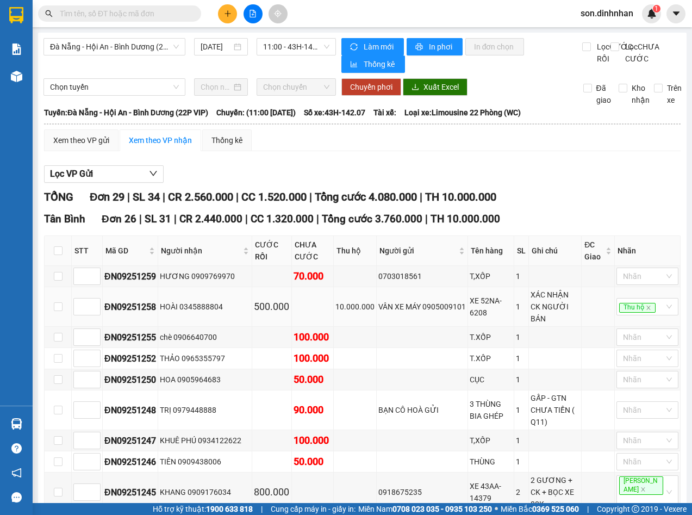
click at [476, 317] on div "XE 52NA-6208" at bounding box center [490, 307] width 42 height 24
